Goal: Find specific page/section: Find specific page/section

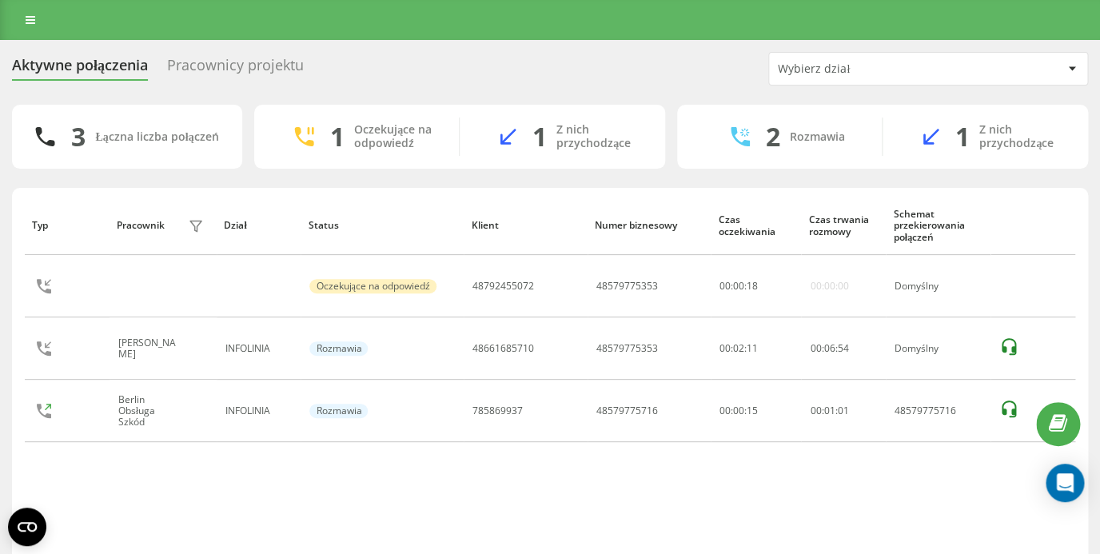
click at [252, 69] on div "Pracownicy projektu" at bounding box center [235, 69] width 137 height 25
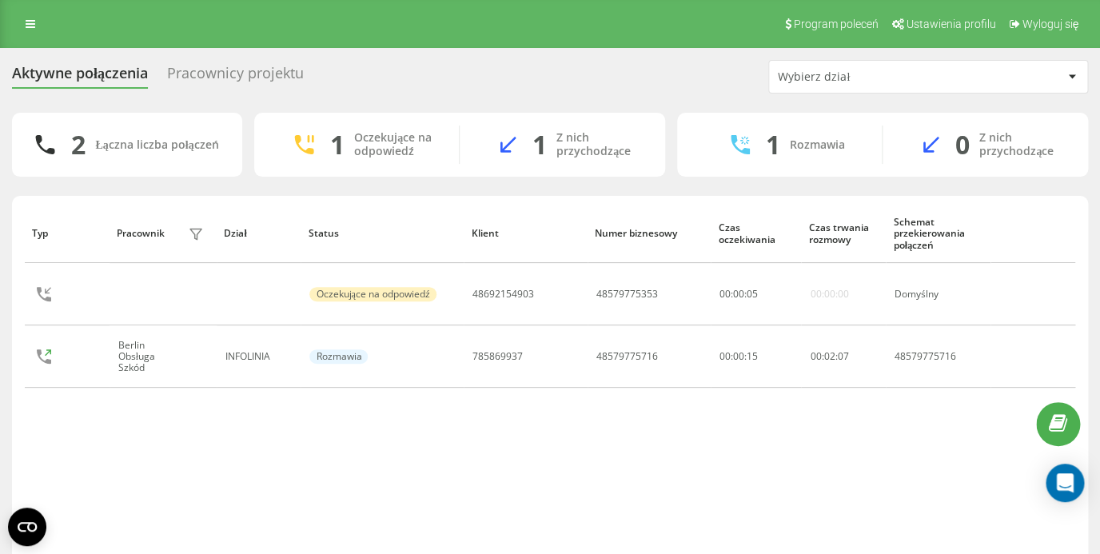
click at [259, 74] on div "Pracownicy projektu" at bounding box center [235, 77] width 137 height 25
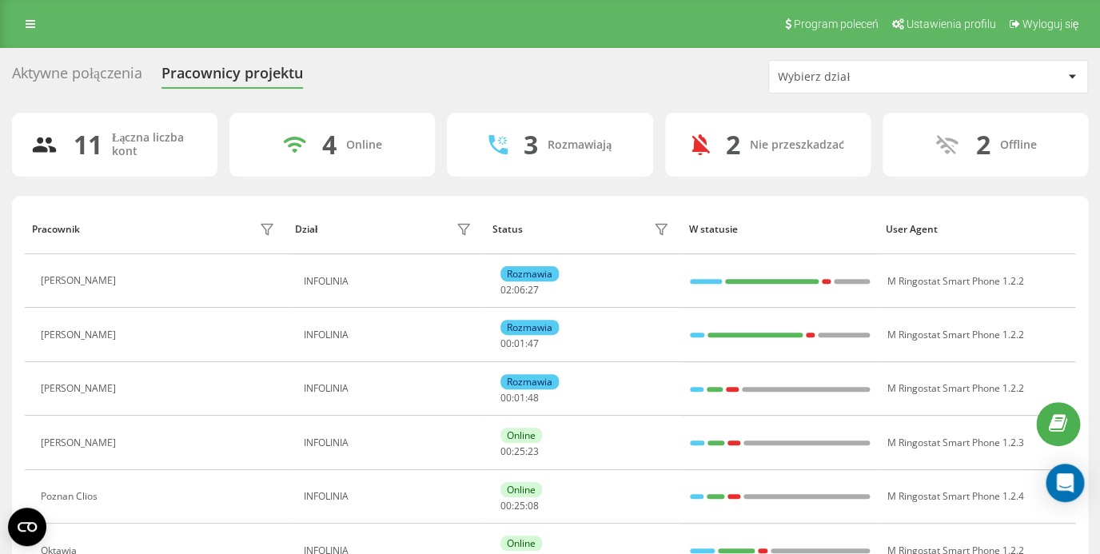
click at [76, 72] on div "Aktywne połączenia" at bounding box center [77, 77] width 130 height 25
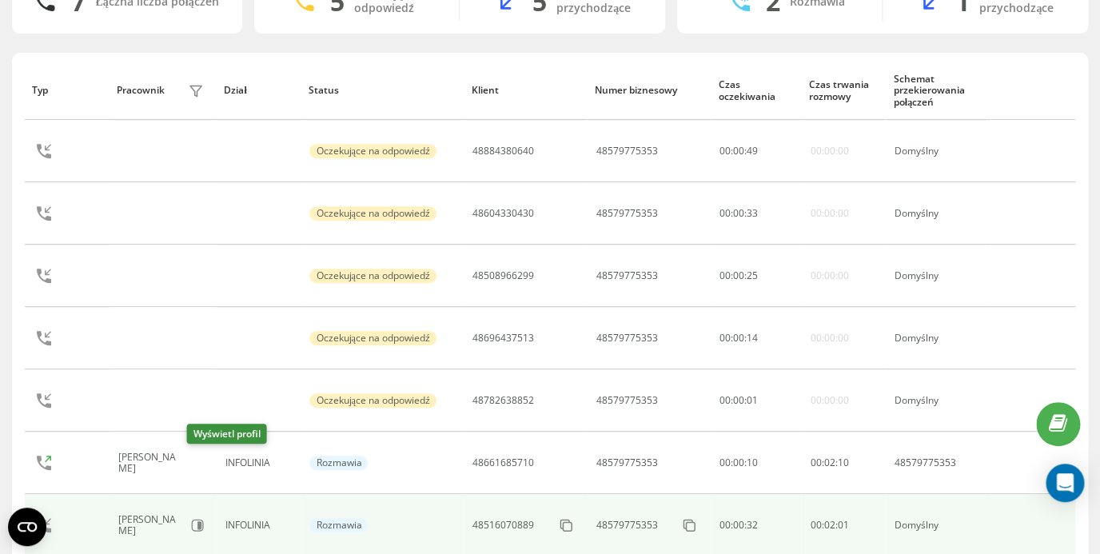
scroll to position [205, 0]
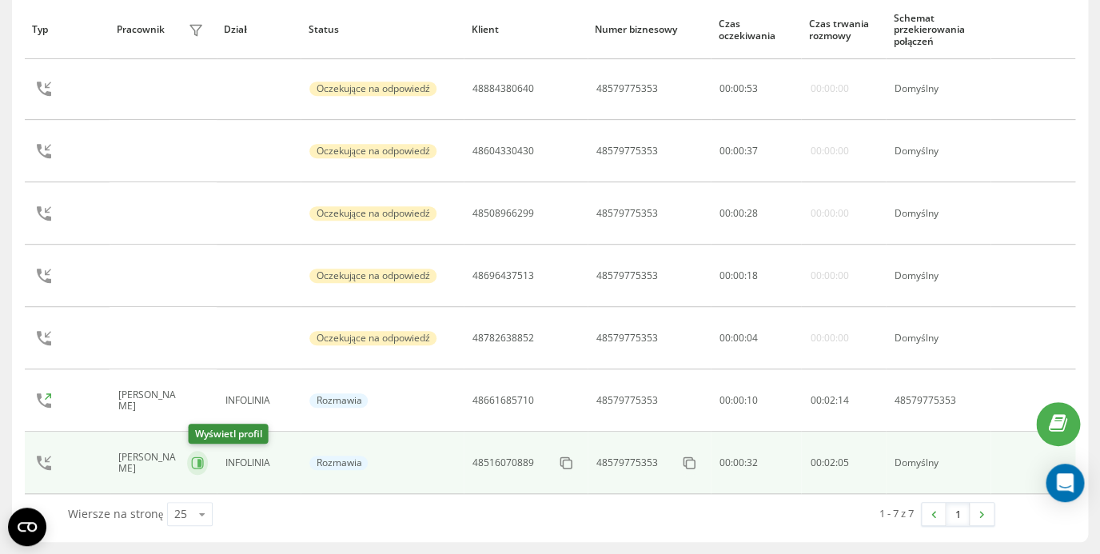
click at [203, 462] on icon at bounding box center [197, 463] width 12 height 12
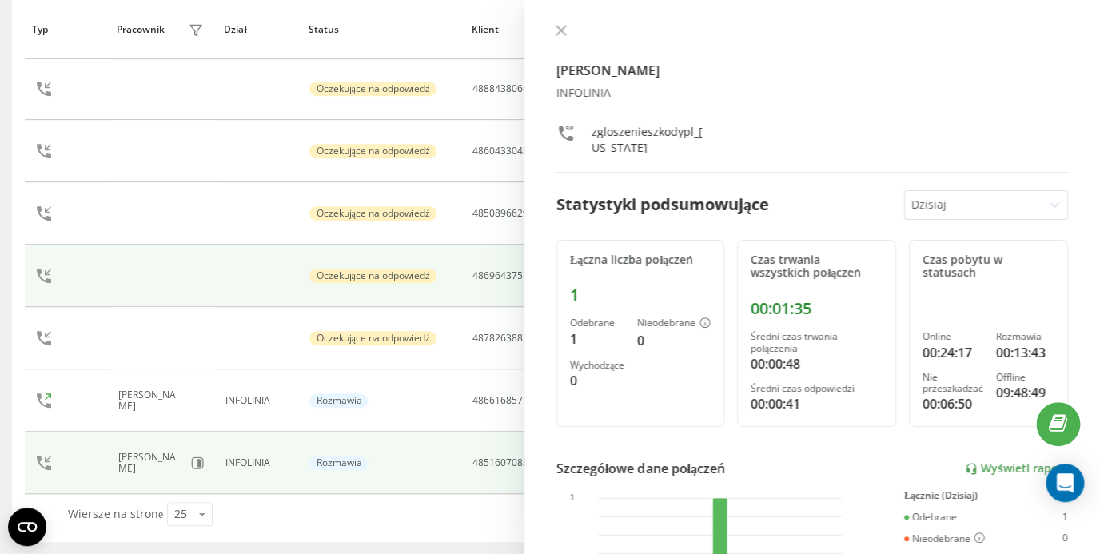
click at [179, 286] on td at bounding box center [162, 276] width 107 height 62
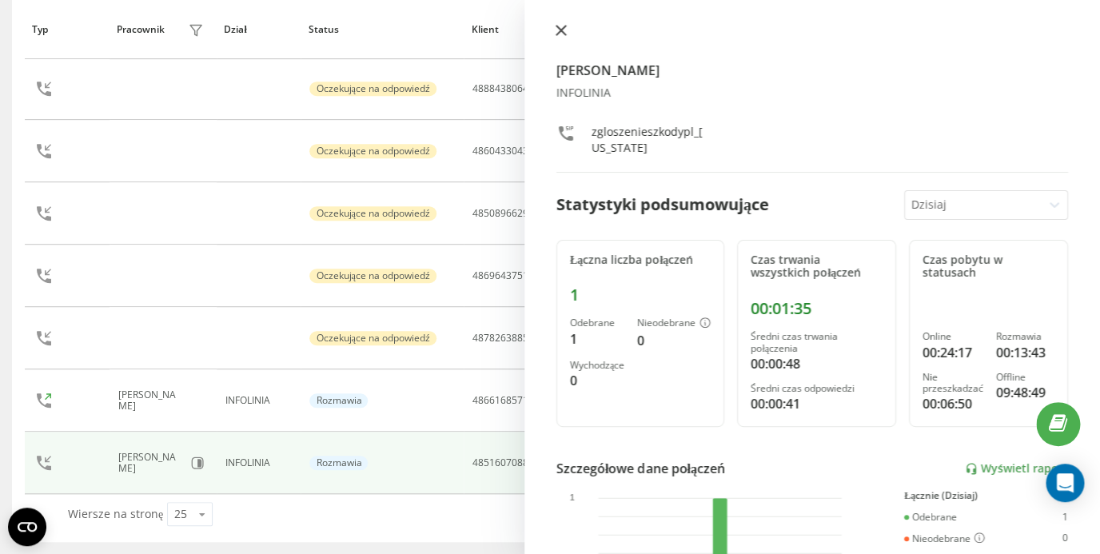
click at [559, 38] on button at bounding box center [561, 31] width 21 height 15
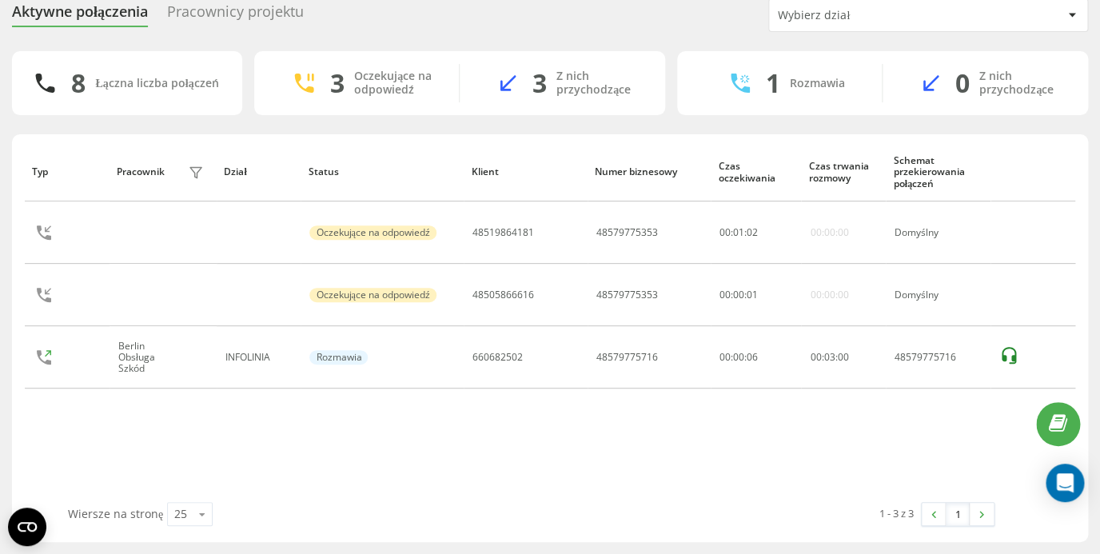
scroll to position [62, 0]
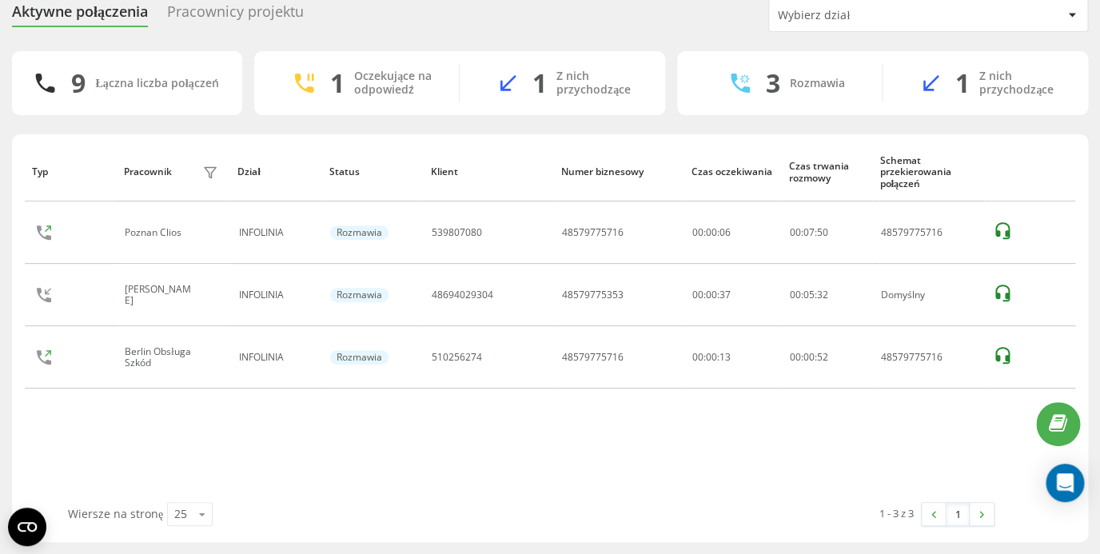
click at [214, 14] on div "Pracownicy projektu" at bounding box center [235, 15] width 137 height 25
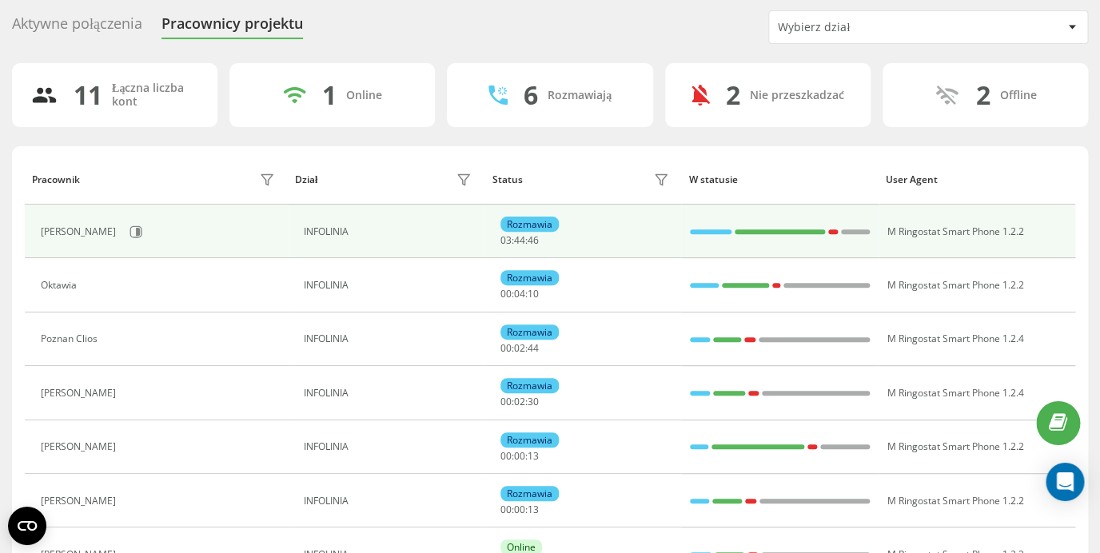
scroll to position [13, 0]
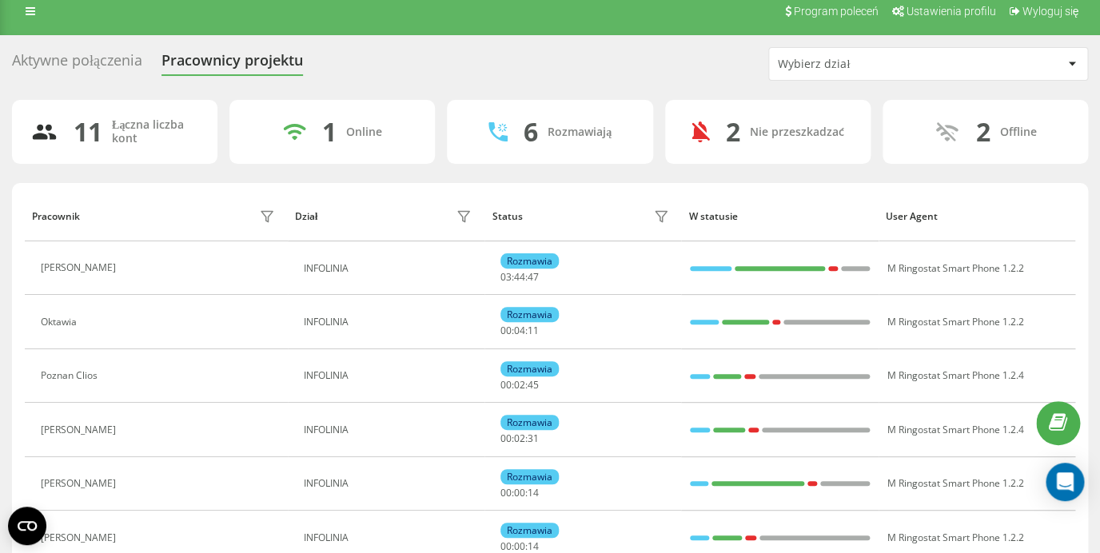
click at [100, 69] on div "Aktywne połączenia" at bounding box center [77, 64] width 130 height 25
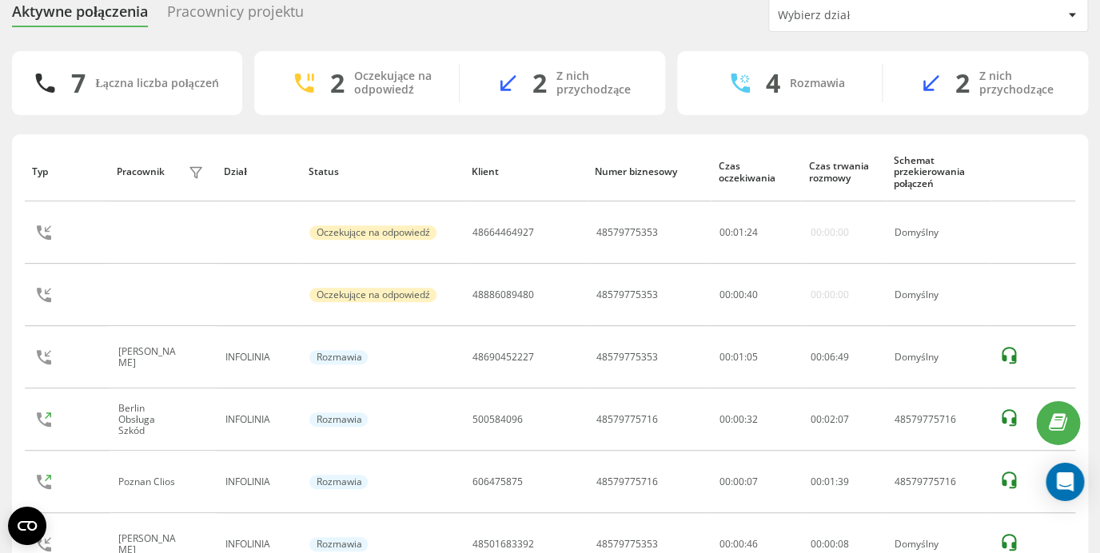
scroll to position [50, 0]
